Goal: Information Seeking & Learning: Check status

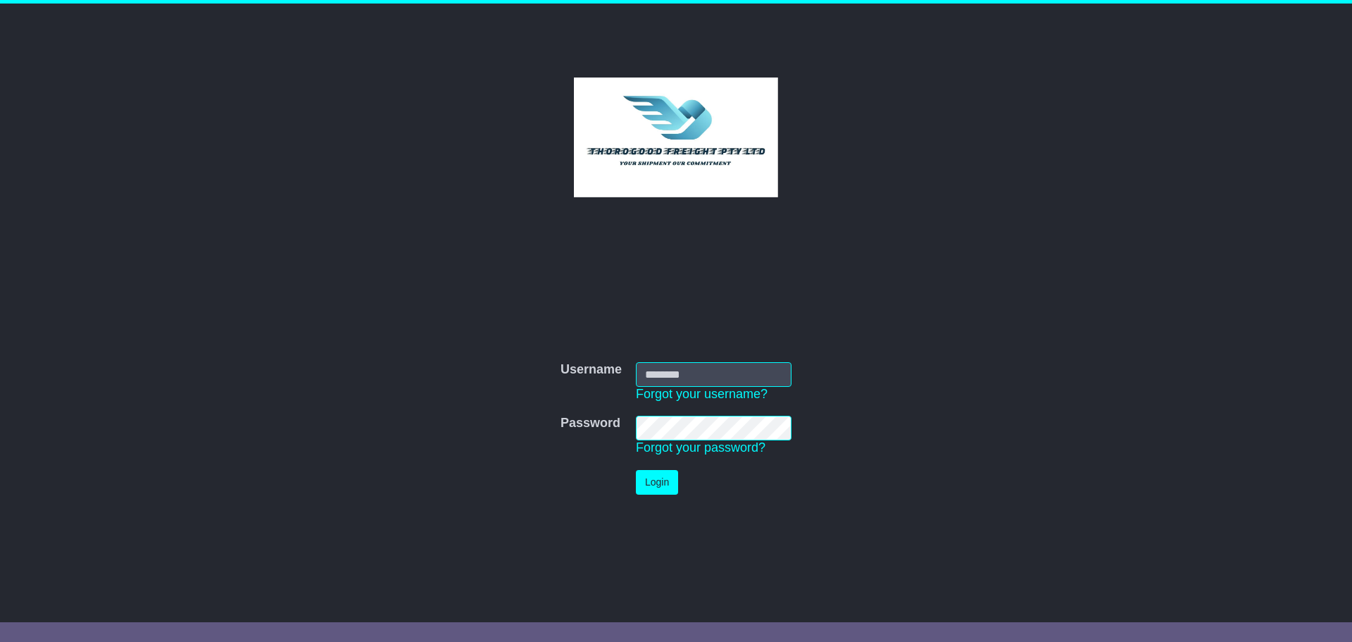
type input "*********"
click at [653, 490] on button "Login" at bounding box center [657, 482] width 42 height 25
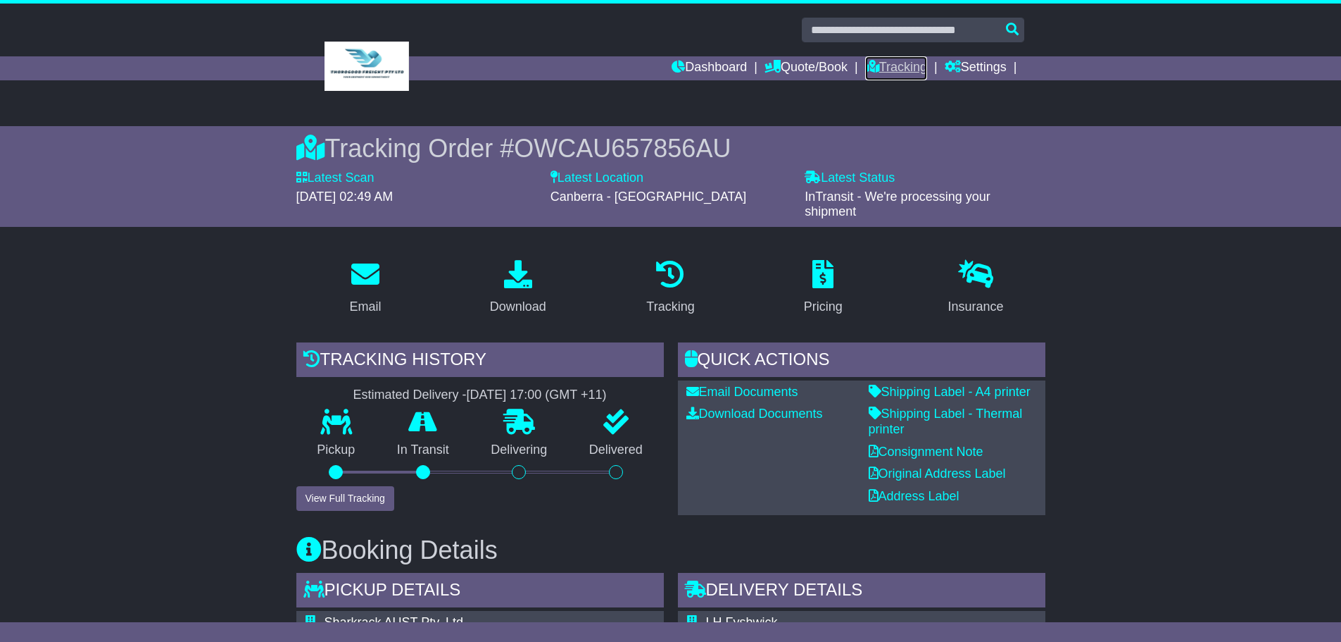
click at [903, 66] on link "Tracking" at bounding box center [896, 68] width 62 height 24
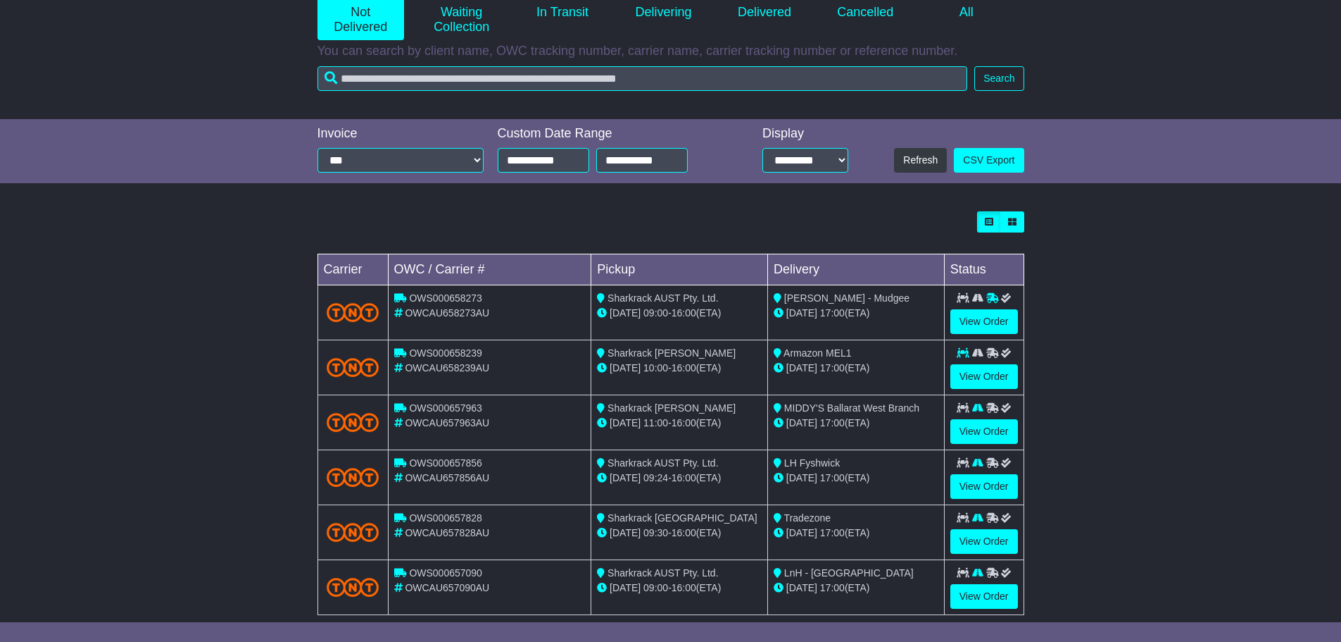
scroll to position [227, 0]
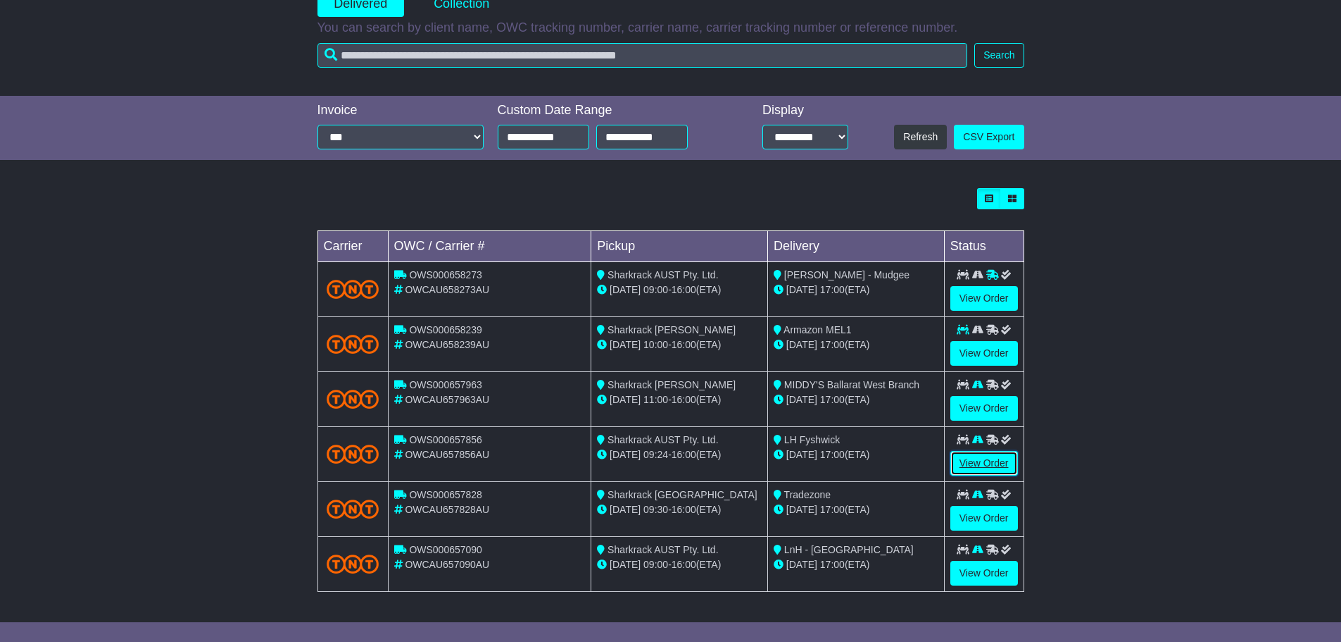
click at [1000, 466] on link "View Order" at bounding box center [985, 463] width 68 height 25
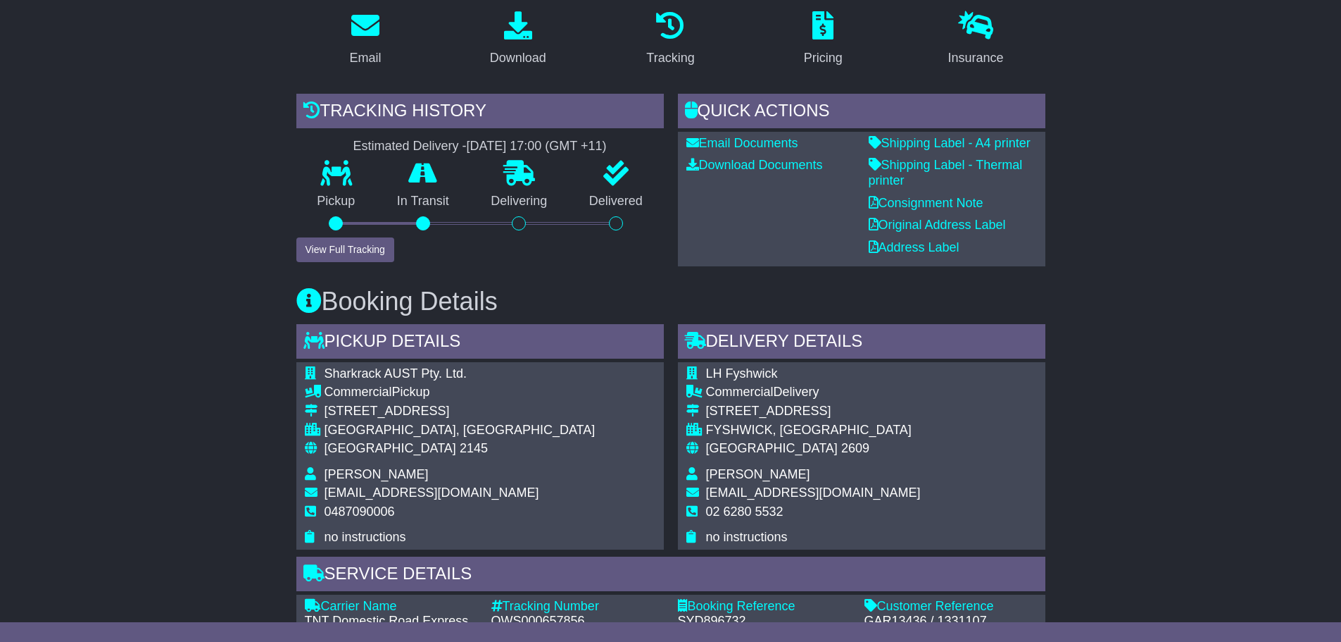
scroll to position [282, 0]
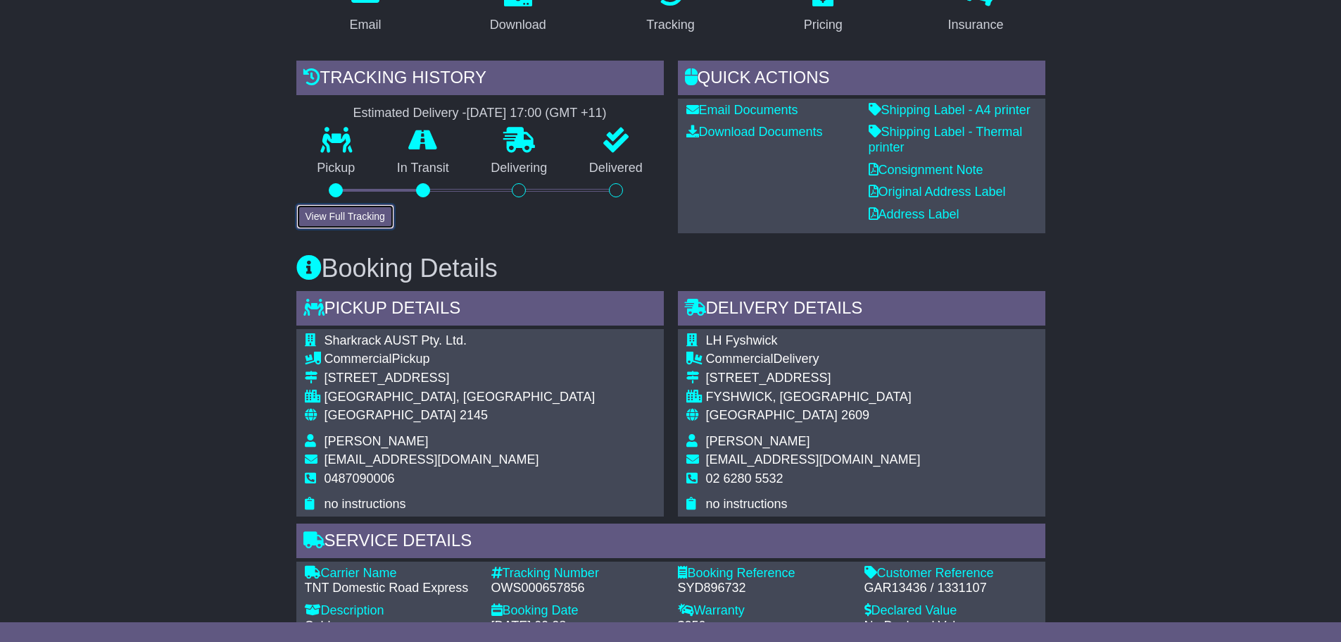
click at [337, 217] on button "View Full Tracking" at bounding box center [345, 216] width 98 height 25
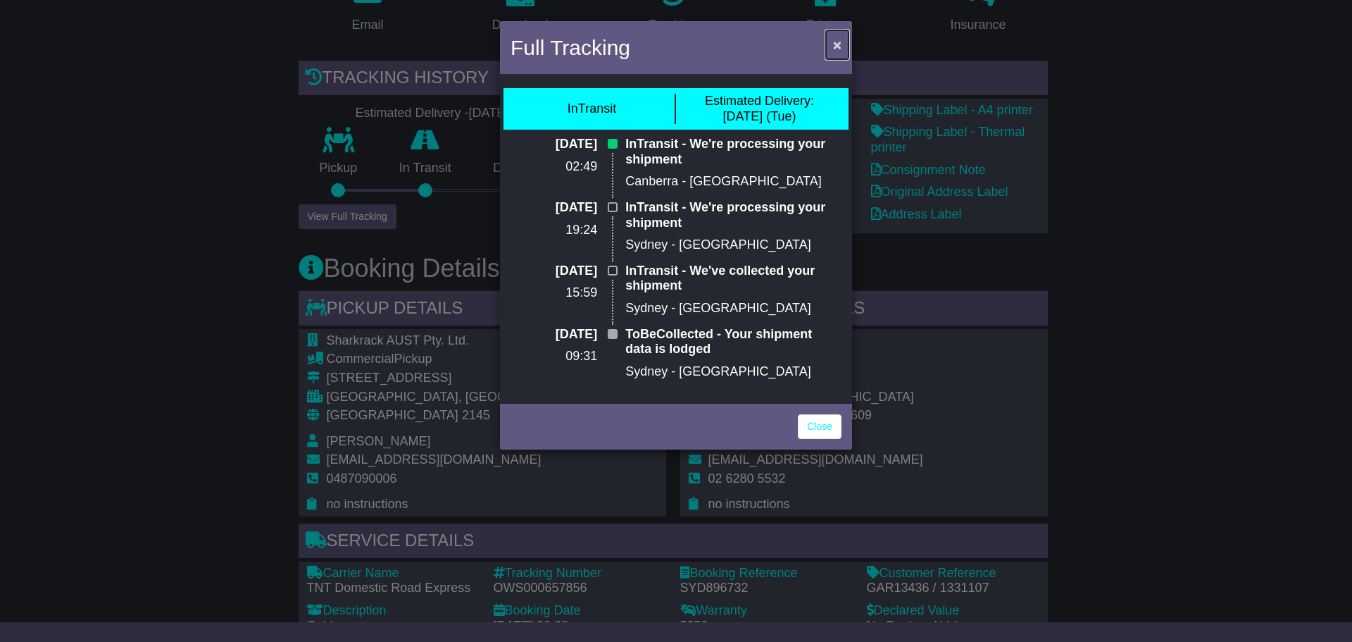
click at [835, 44] on span "×" at bounding box center [837, 45] width 8 height 16
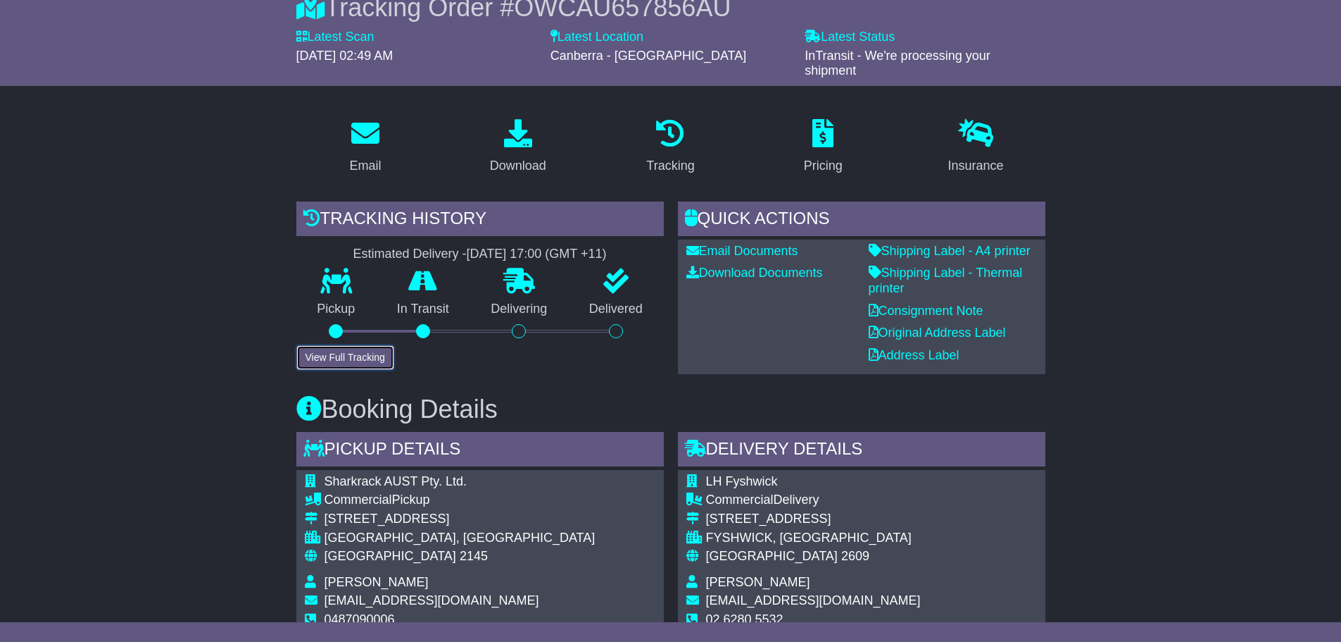
scroll to position [211, 0]
